Goal: Transaction & Acquisition: Obtain resource

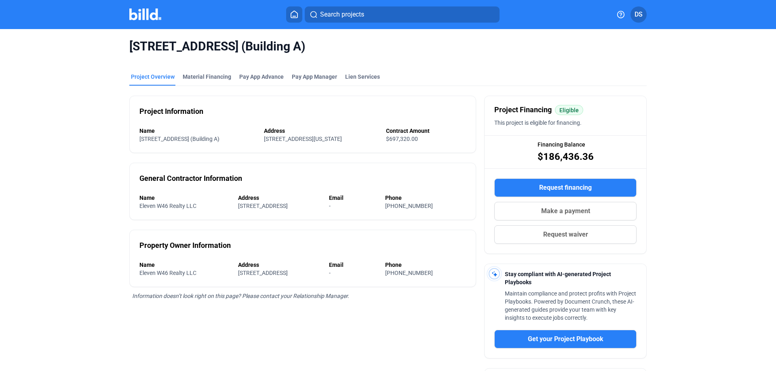
scroll to position [109, 0]
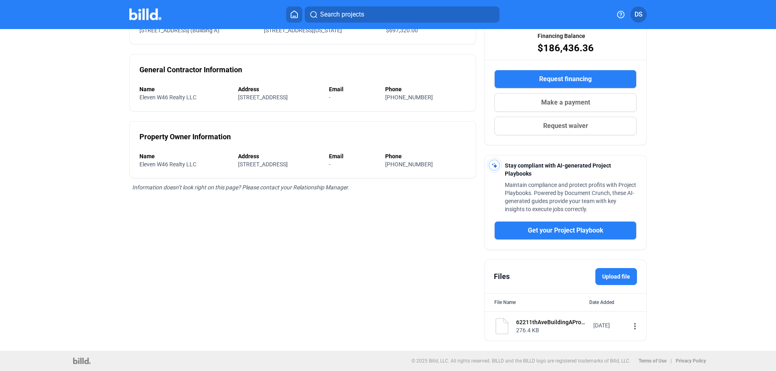
click at [617, 275] on label "Upload file" at bounding box center [616, 276] width 42 height 17
click at [0, 0] on input "Upload file" at bounding box center [0, 0] width 0 height 0
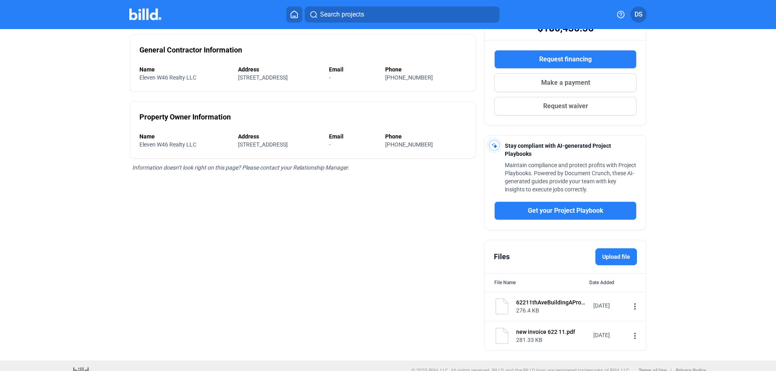
scroll to position [139, 0]
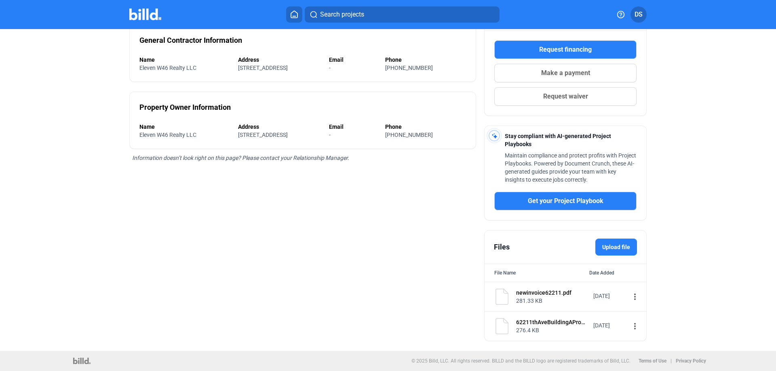
click at [630, 295] on mat-icon "more_vert" at bounding box center [635, 297] width 10 height 10
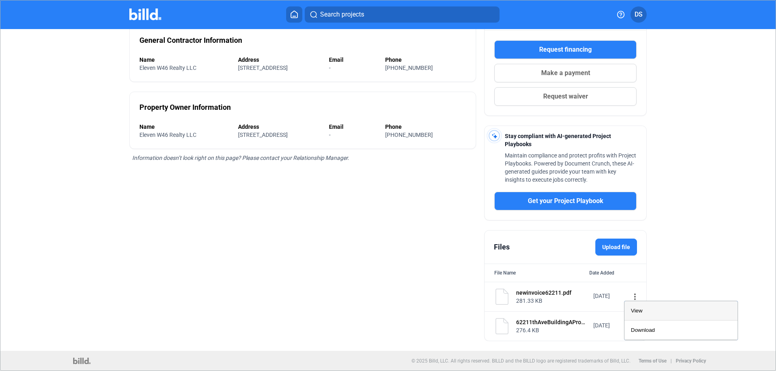
click at [636, 313] on span "View" at bounding box center [637, 311] width 12 height 6
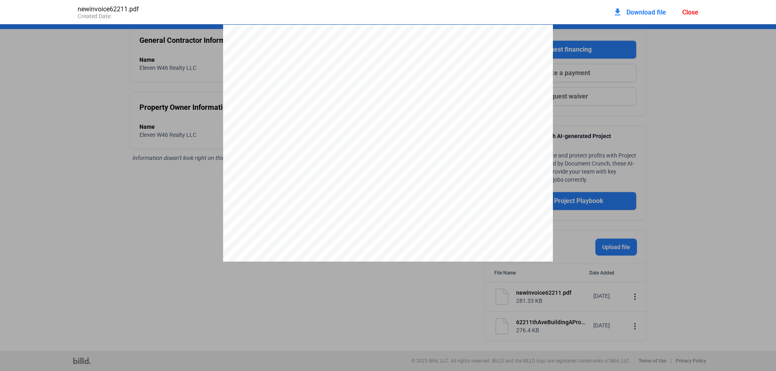
scroll to position [4, 0]
click at [123, 268] on pdf-viewer "Date Invoice 9 /1 5 /2025 Invoice # 948 Bill To ARoof [STREET_ADDRESS][PERSON_N…" at bounding box center [388, 172] width 776 height 297
click at [695, 13] on div "Close" at bounding box center [690, 12] width 16 height 8
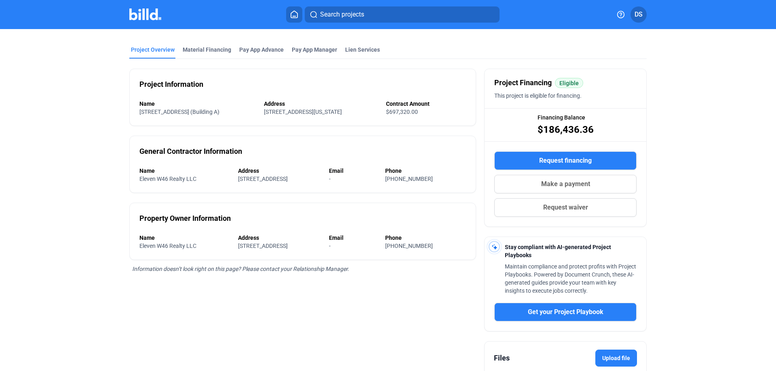
scroll to position [18, 0]
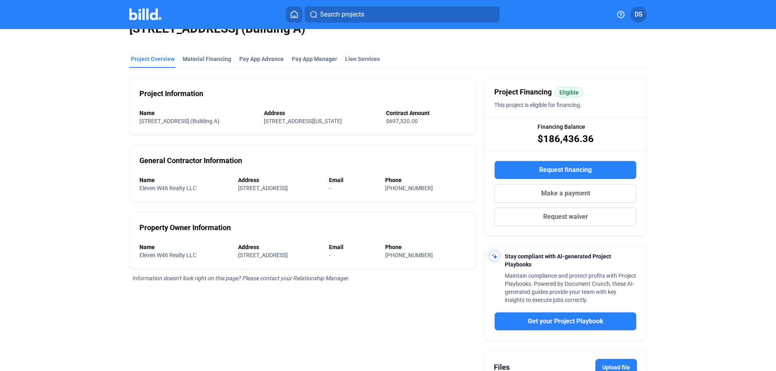
click at [578, 173] on span "Request financing" at bounding box center [565, 170] width 53 height 10
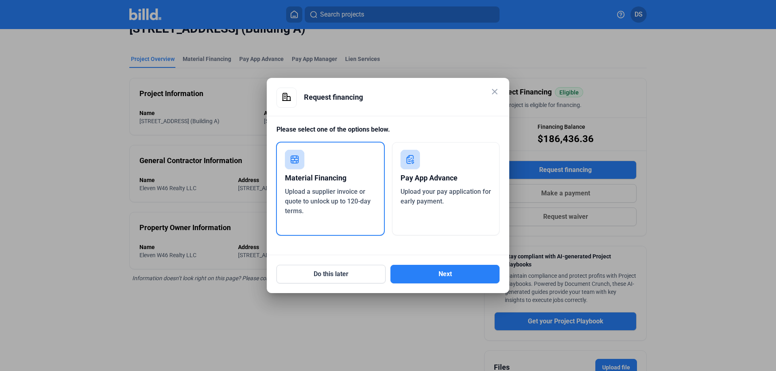
click at [316, 187] on div "Upload a supplier invoice or quote to unlock up to 120-day terms." at bounding box center [330, 201] width 91 height 29
click at [433, 274] on button "Next" at bounding box center [444, 274] width 109 height 19
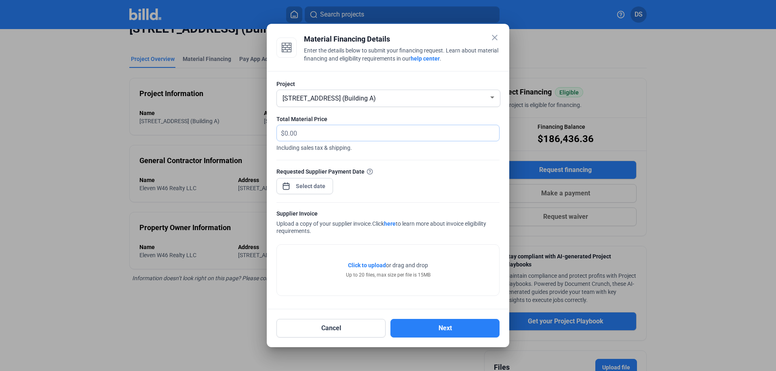
drag, startPoint x: 311, startPoint y: 131, endPoint x: 245, endPoint y: 130, distance: 65.5
click at [245, 130] on div "close Material Financing Details Enter the details below to submit your financi…" at bounding box center [388, 185] width 776 height 371
type input "150,000"
click at [301, 186] on div "close Material Financing Details Enter the details below to submit your financi…" at bounding box center [388, 185] width 776 height 371
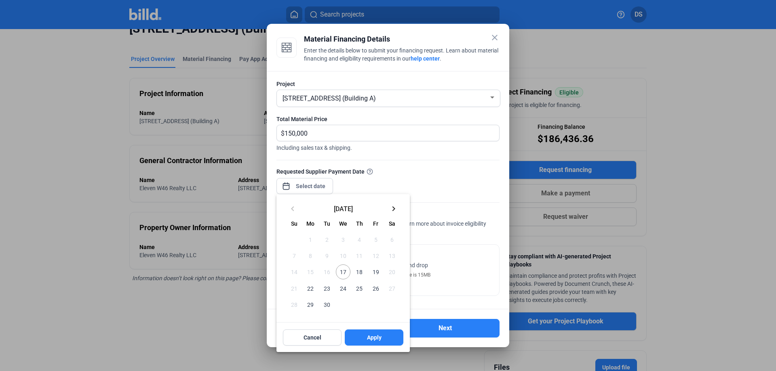
click at [358, 269] on span "18" at bounding box center [359, 272] width 15 height 15
click at [378, 334] on span "Apply" at bounding box center [374, 338] width 15 height 8
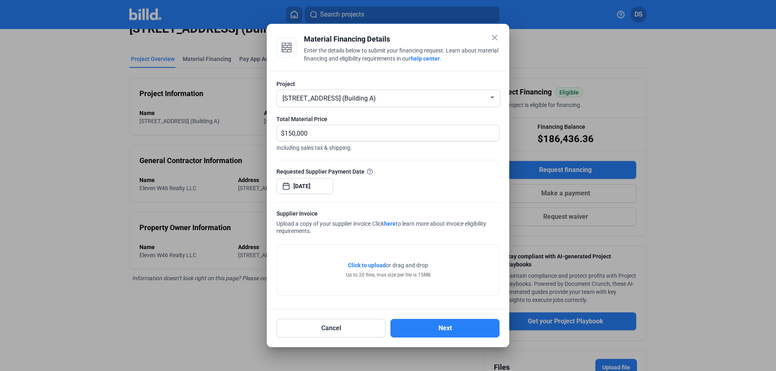
click at [363, 265] on span "Click to upload" at bounding box center [367, 265] width 38 height 6
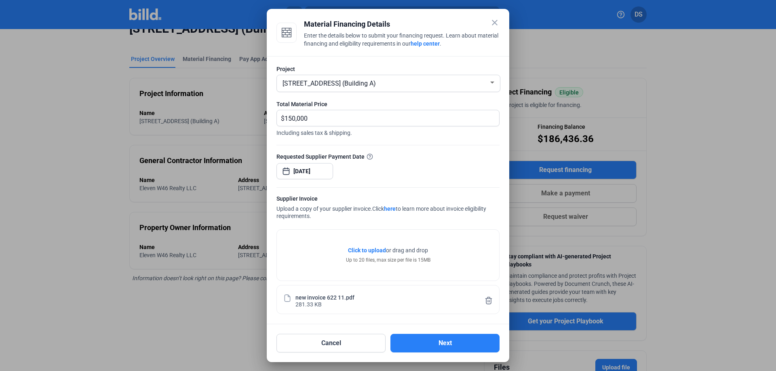
click at [330, 171] on div "[DATE]" at bounding box center [304, 171] width 57 height 18
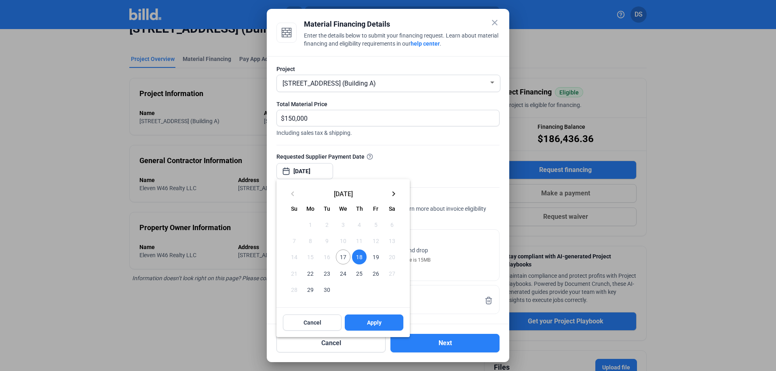
click at [326, 170] on div at bounding box center [388, 185] width 776 height 371
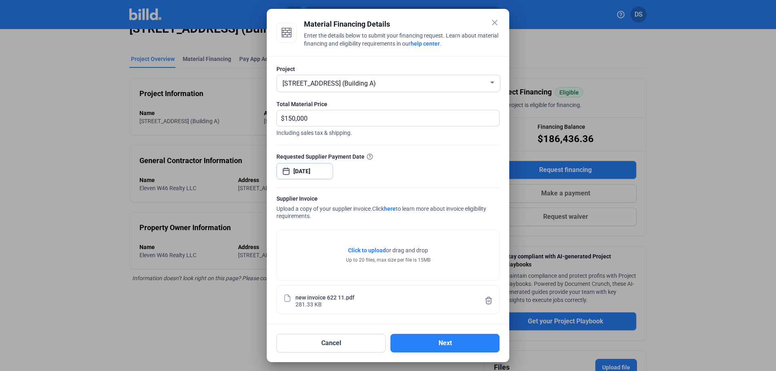
click at [326, 170] on input "[DATE]" at bounding box center [310, 171] width 35 height 10
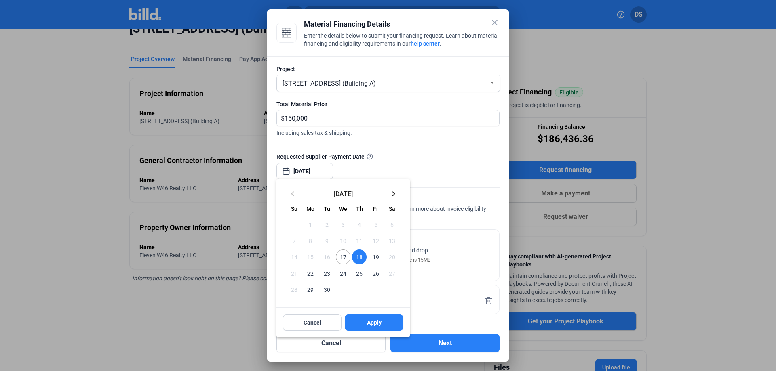
click at [341, 259] on span "17" at bounding box center [343, 257] width 15 height 15
click at [363, 319] on button "Apply" at bounding box center [374, 323] width 59 height 16
type input "[DATE]"
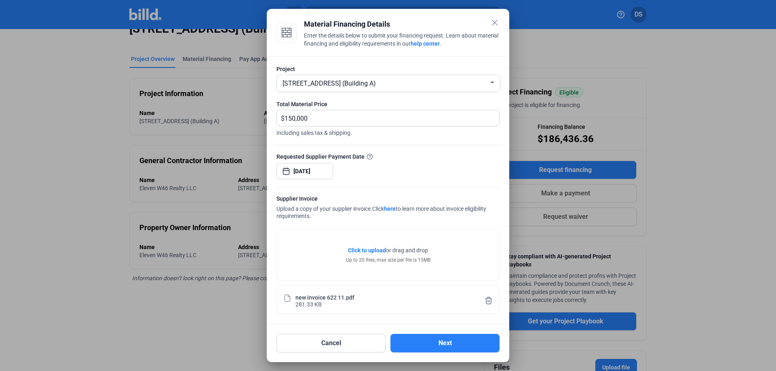
click at [332, 299] on div "new invoice 622 11.pdf" at bounding box center [324, 297] width 59 height 7
click at [331, 299] on div "new invoice 622 11.pdf" at bounding box center [324, 297] width 59 height 7
click at [470, 342] on button "Next" at bounding box center [444, 343] width 109 height 19
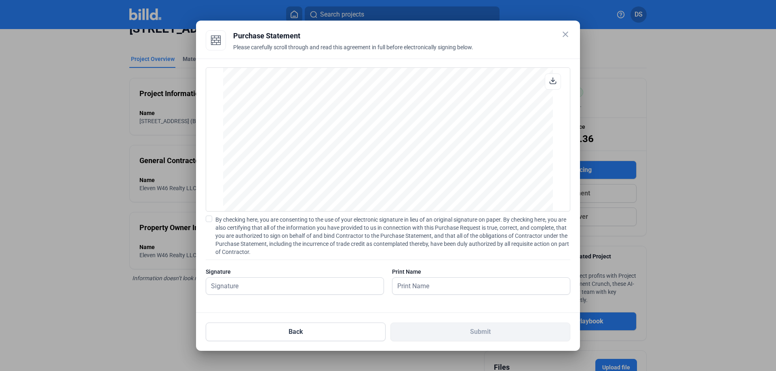
scroll to position [1387, 0]
click at [246, 220] on span "By checking here, you are consenting to the use of your electronic signature in…" at bounding box center [392, 236] width 355 height 40
click at [0, 0] on input "By checking here, you are consenting to the use of your electronic signature in…" at bounding box center [0, 0] width 0 height 0
click at [252, 289] on input "text" at bounding box center [290, 286] width 168 height 17
type input "[PERSON_NAME]"
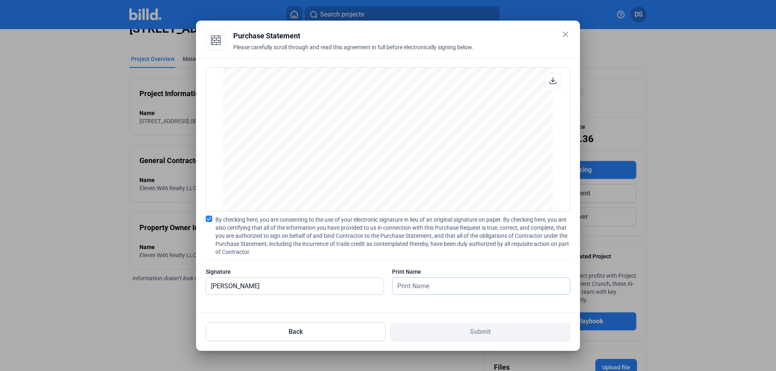
click at [427, 283] on input "text" at bounding box center [476, 286] width 168 height 17
type input "[PERSON_NAME]"
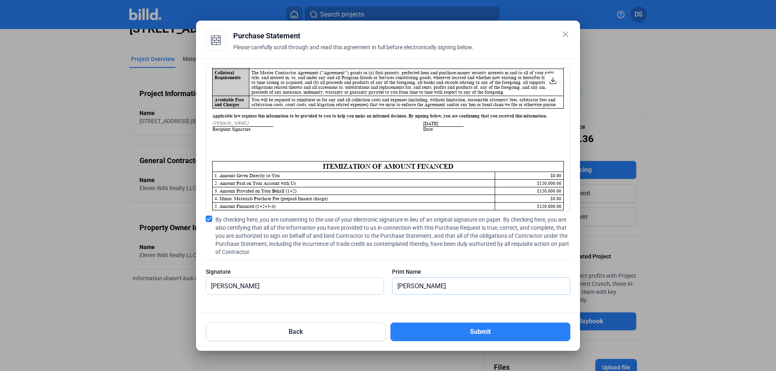
scroll to position [54, 0]
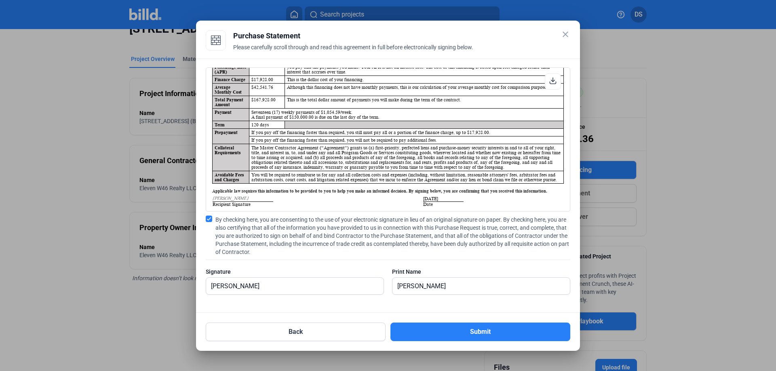
click at [236, 199] on span "[PERSON_NAME]" at bounding box center [230, 198] width 36 height 5
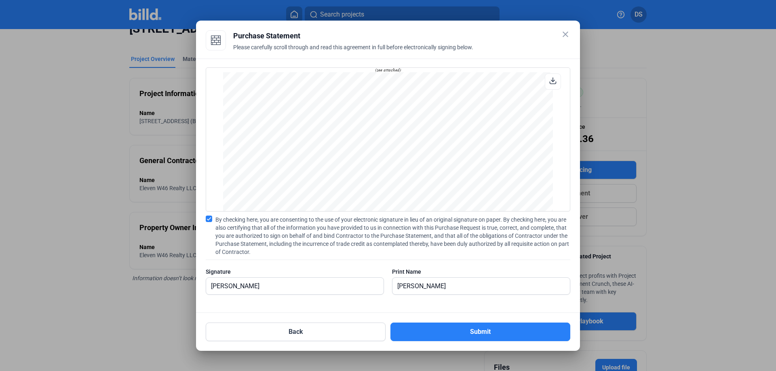
scroll to position [727, 0]
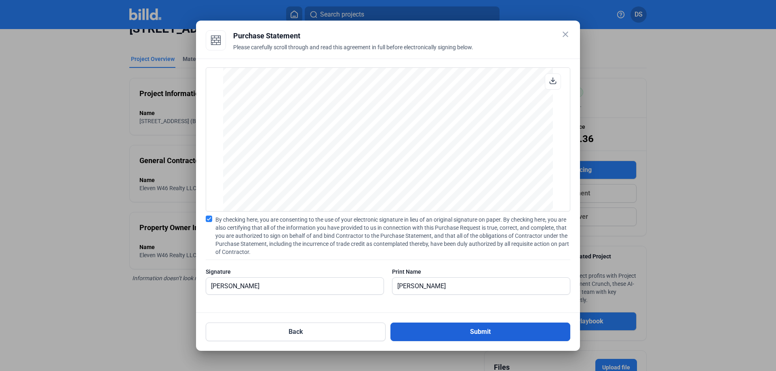
click at [469, 330] on button "Submit" at bounding box center [480, 332] width 180 height 19
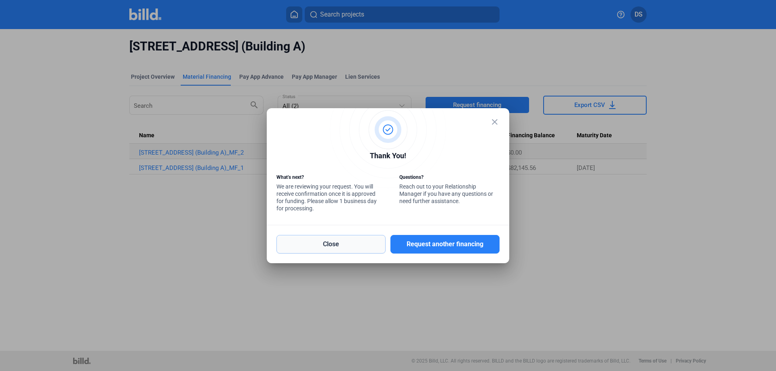
click at [359, 244] on button "Close" at bounding box center [330, 244] width 109 height 19
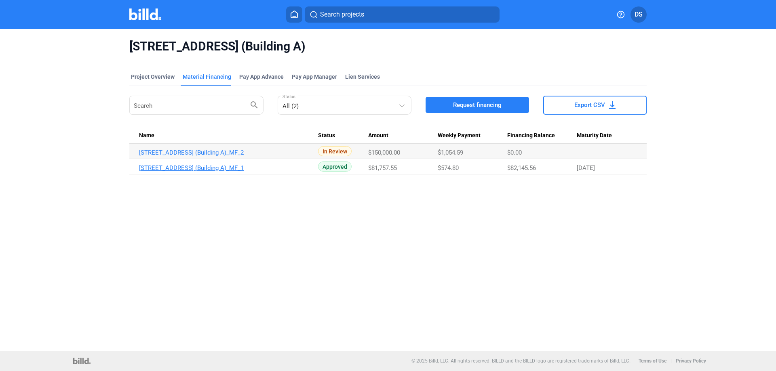
click at [212, 168] on link "[STREET_ADDRESS] (Building A)_MF_1" at bounding box center [228, 167] width 179 height 7
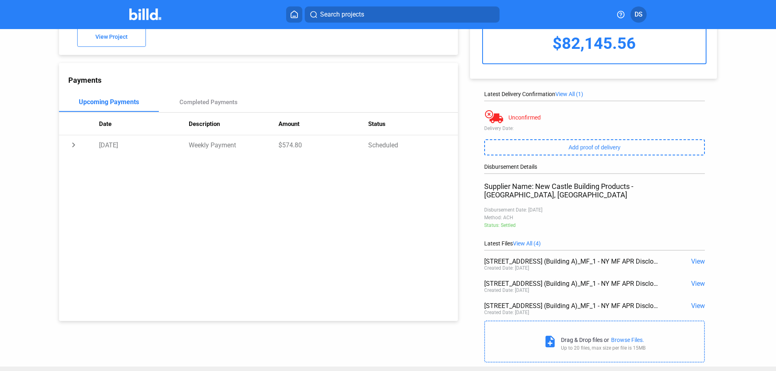
scroll to position [68, 0]
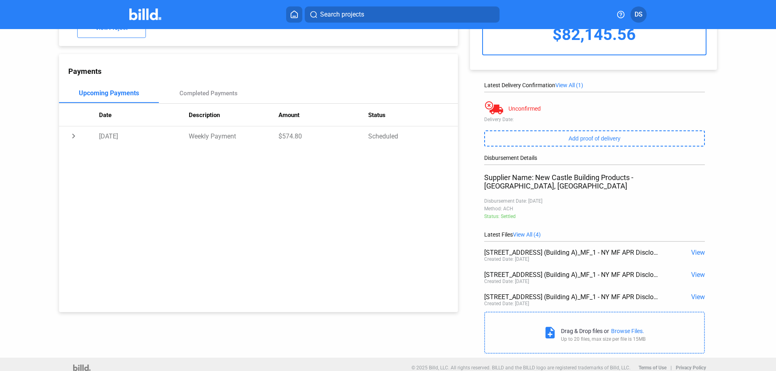
click at [696, 249] on span "View" at bounding box center [698, 253] width 14 height 8
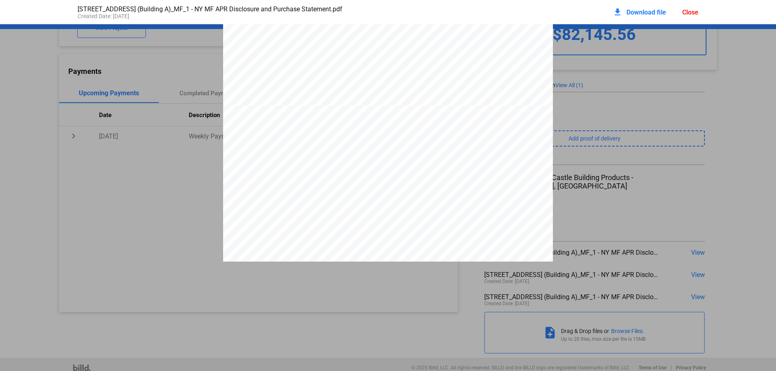
scroll to position [8039, 0]
click at [684, 14] on div "Close" at bounding box center [690, 12] width 16 height 8
